Goal: Navigation & Orientation: Find specific page/section

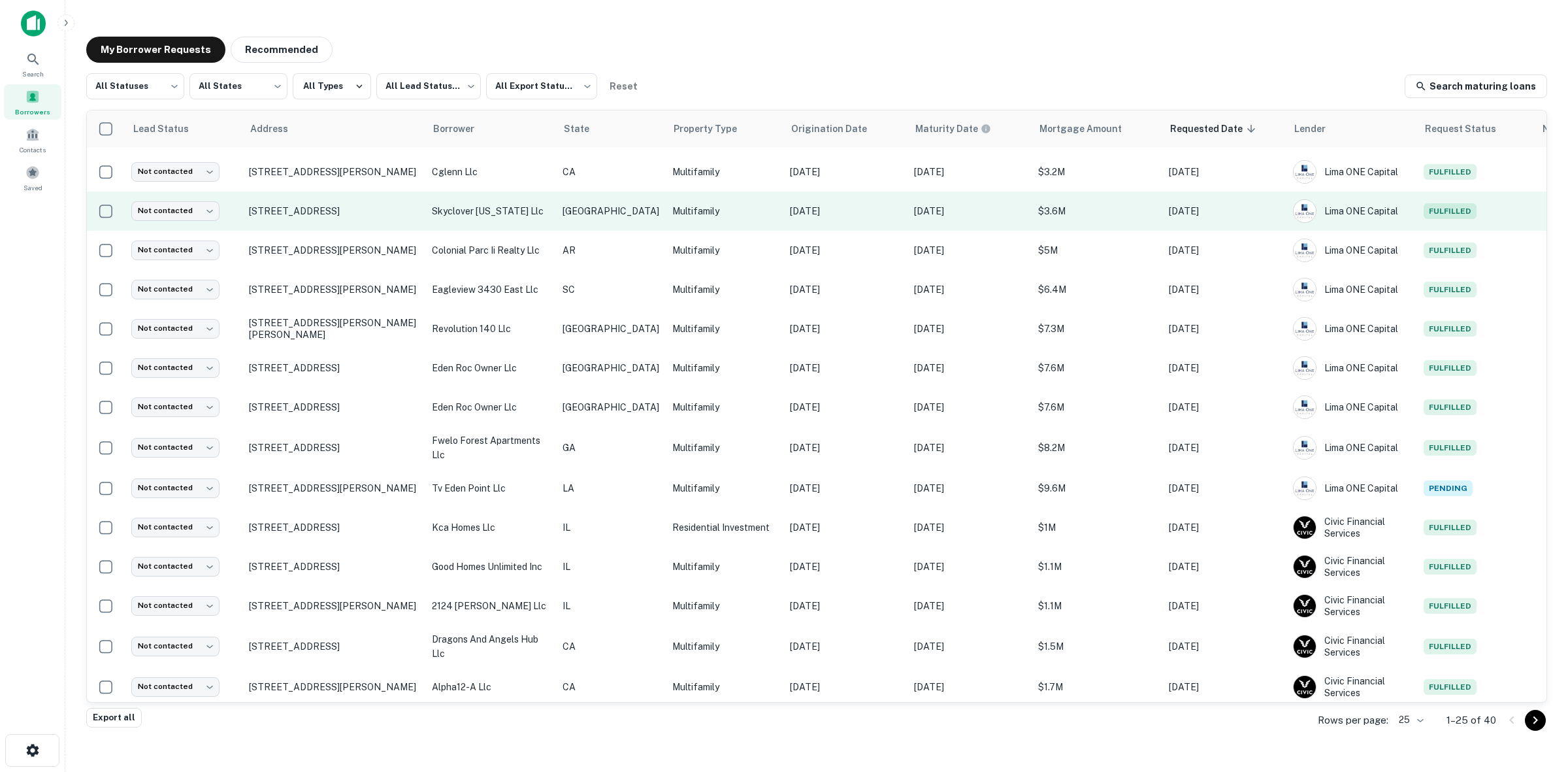
scroll to position [84, 0]
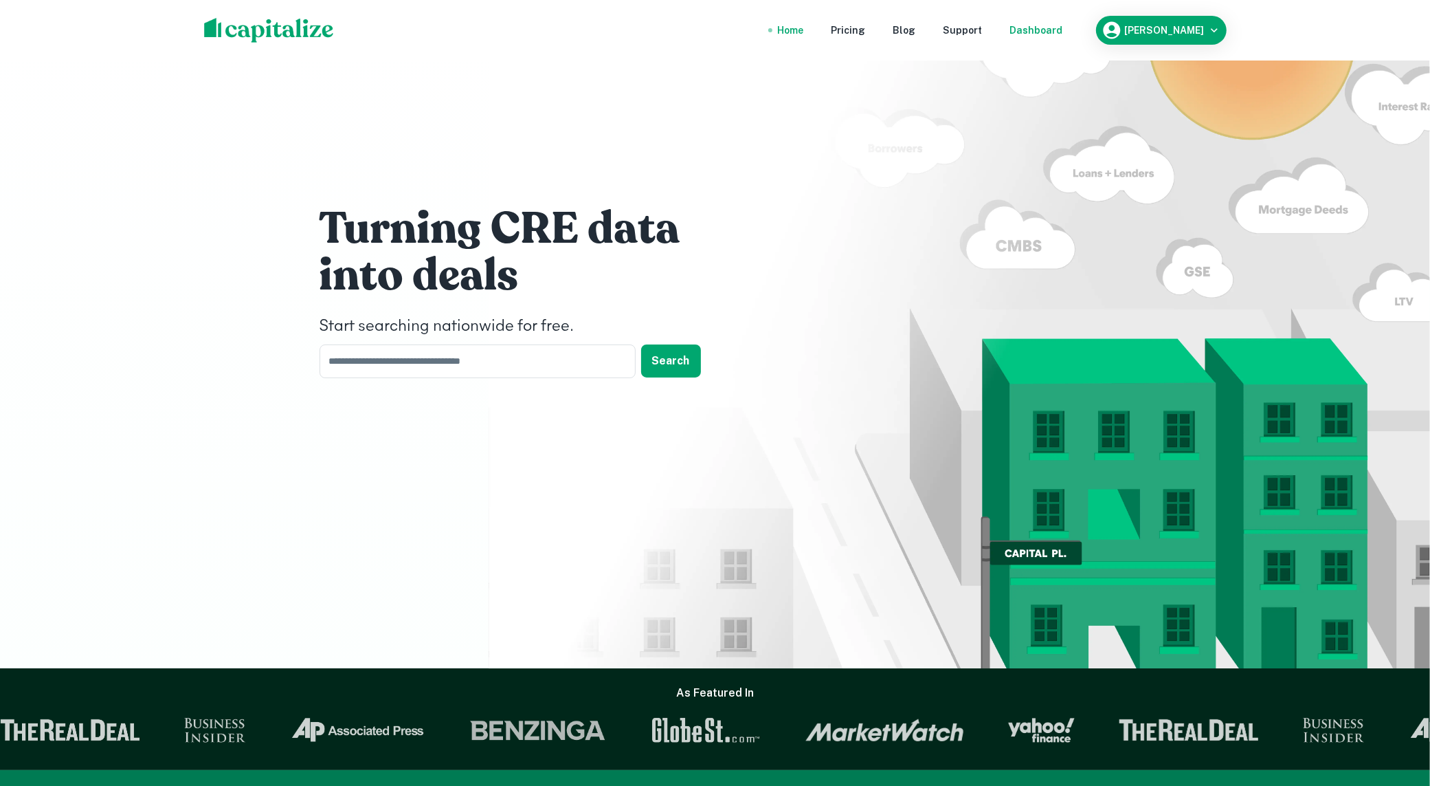
click at [1052, 34] on div "Dashboard" at bounding box center [1036, 30] width 53 height 15
